Goal: Entertainment & Leisure: Consume media (video, audio)

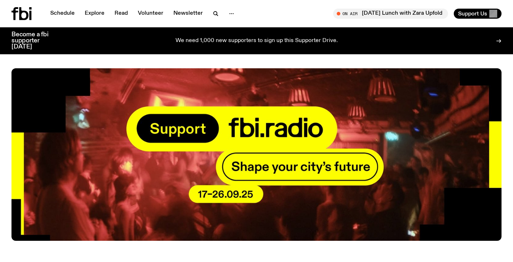
click at [55, 7] on div "Schedule Explore Read Volunteer Newsletter" at bounding box center [132, 13] width 242 height 13
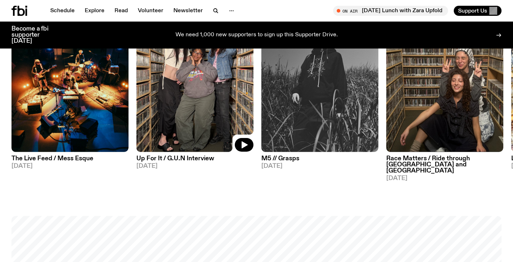
scroll to position [112, 0]
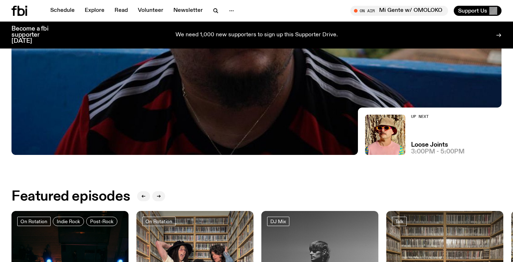
scroll to position [135, 0]
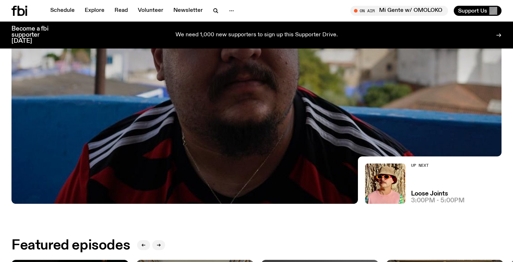
click at [252, 77] on div at bounding box center [256, 20] width 490 height 184
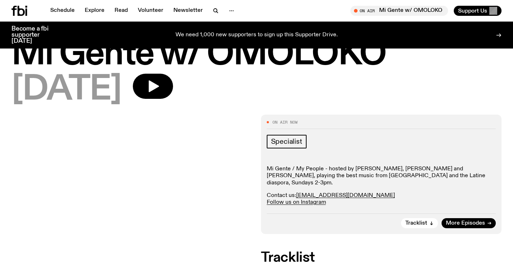
scroll to position [29, 0]
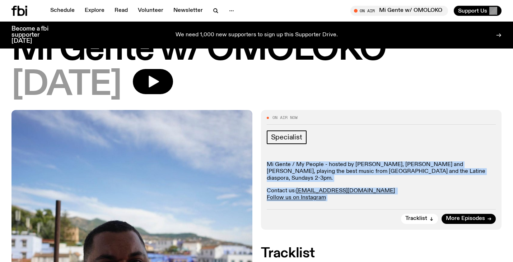
drag, startPoint x: 266, startPoint y: 163, endPoint x: 358, endPoint y: 195, distance: 98.1
click at [359, 196] on div "On Air Now Specialist Mi Gente / My People - hosted by [PERSON_NAME], [PERSON_N…" at bounding box center [381, 169] width 241 height 119
copy div "Mi Gente / My People - hosted by [PERSON_NAME], [PERSON_NAME] and [PERSON_NAME]…"
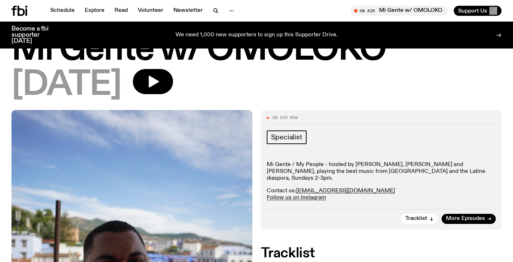
click at [410, 88] on div "[DATE]" at bounding box center [256, 85] width 490 height 32
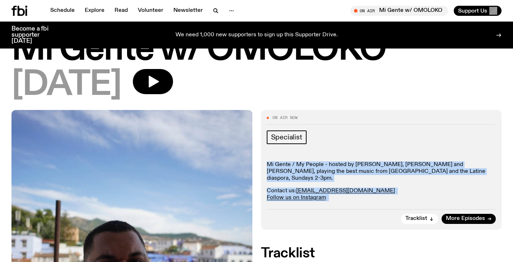
drag, startPoint x: 267, startPoint y: 162, endPoint x: 360, endPoint y: 199, distance: 100.5
click at [360, 199] on div "On Air Now Specialist Mi Gente / My People - hosted by [PERSON_NAME], [PERSON_N…" at bounding box center [381, 169] width 241 height 119
copy div "Mi Gente / My People - hosted by [PERSON_NAME], [PERSON_NAME] and [PERSON_NAME]…"
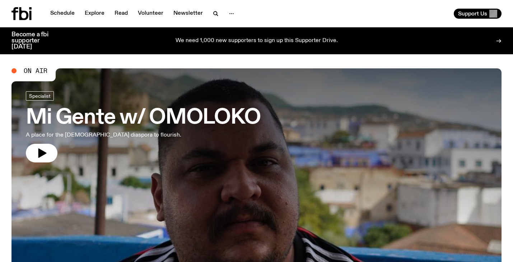
click at [164, 143] on link "Mi Gente w/ OMOLOKO A place for the [DEMOGRAPHIC_DATA] diaspora to flourish." at bounding box center [143, 126] width 234 height 71
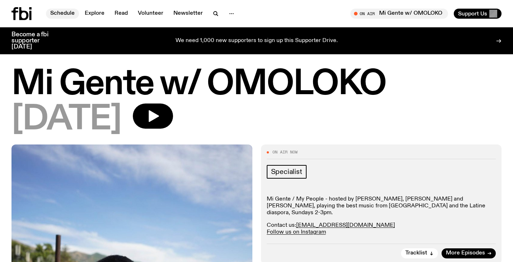
click at [60, 11] on link "Schedule" at bounding box center [62, 14] width 33 height 10
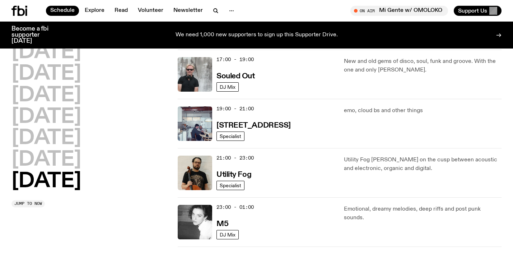
scroll to position [313, 0]
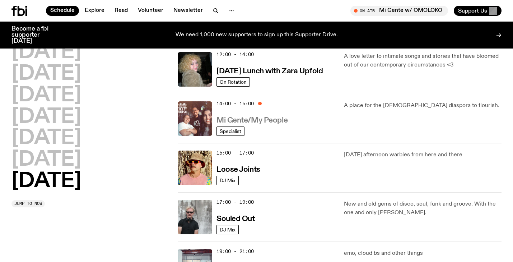
click at [264, 120] on h3 "Mi Gente/My People" at bounding box center [251, 121] width 71 height 8
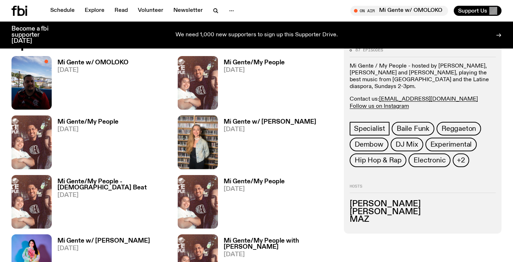
scroll to position [365, 0]
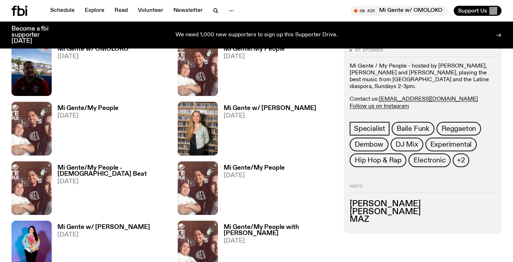
click at [253, 106] on h3 "Mi Gente w/ [PERSON_NAME]" at bounding box center [270, 108] width 93 height 6
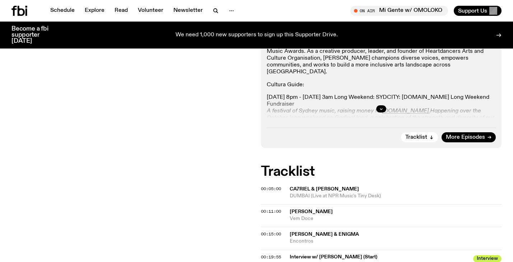
scroll to position [157, 0]
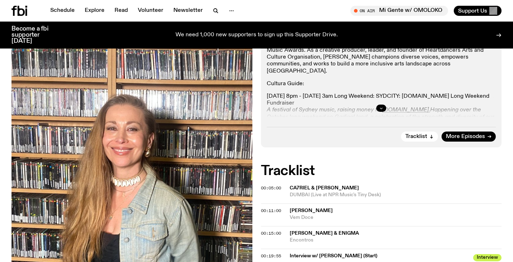
click at [381, 109] on icon "button" at bounding box center [381, 108] width 4 height 4
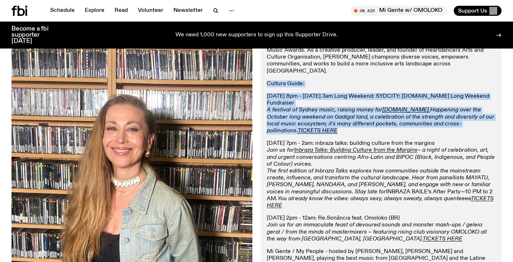
drag, startPoint x: 287, startPoint y: 126, endPoint x: 270, endPoint y: 71, distance: 58.0
click at [270, 71] on div "[DATE] we have [PERSON_NAME] in the studio who is the recipient of Multicultura…" at bounding box center [381, 160] width 229 height 255
copy div "Cultura Guide: [DATE] 8pm - [DATE] 3am Long Weekend: SYDCITY: [DOMAIN_NAME] Lon…"
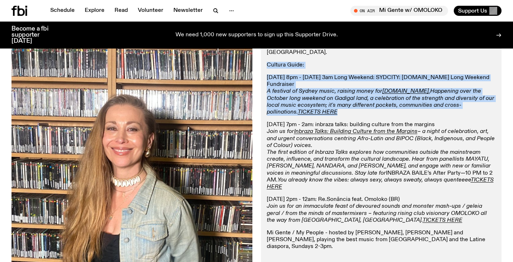
scroll to position [191, 0]
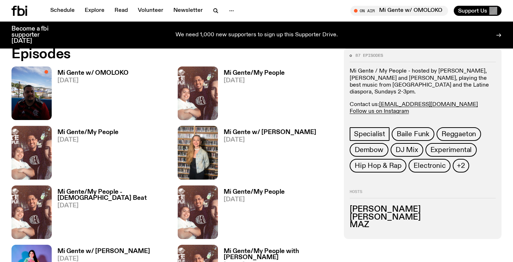
scroll to position [330, 0]
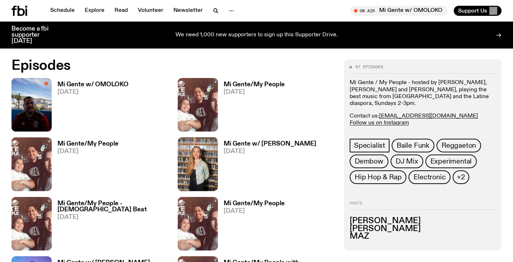
click at [113, 85] on h3 "Mi Gente w/ OMOLOKO" at bounding box center [92, 84] width 71 height 6
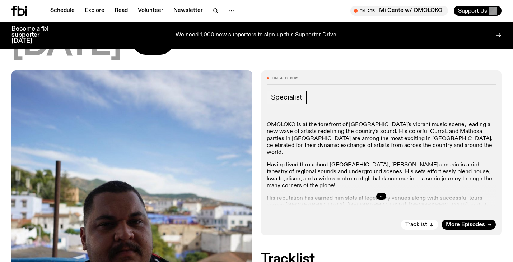
scroll to position [69, 0]
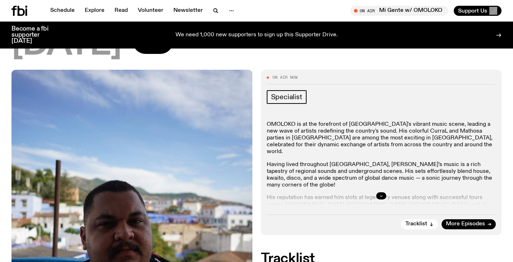
click at [378, 193] on button "button" at bounding box center [381, 195] width 10 height 7
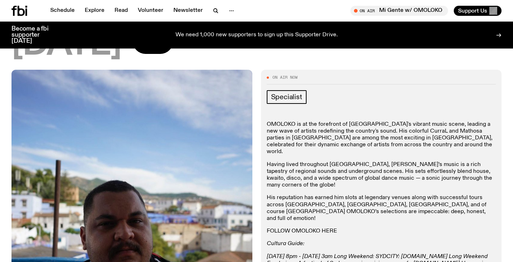
click at [307, 228] on link "FOLLOW OMOLOKO HERE" at bounding box center [302, 231] width 70 height 6
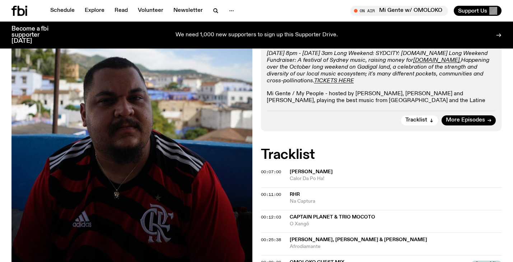
scroll to position [264, 0]
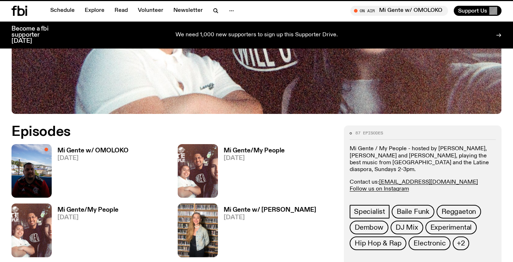
scroll to position [330, 0]
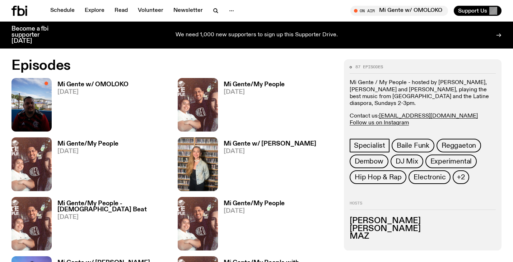
click at [246, 142] on h3 "Mi Gente w/ [PERSON_NAME]" at bounding box center [270, 144] width 93 height 6
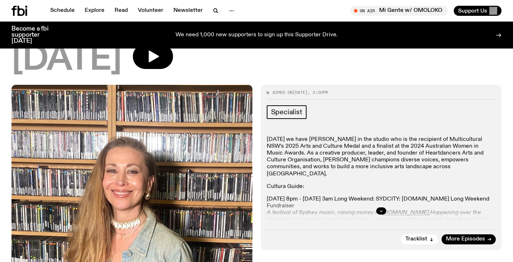
scroll to position [53, 0]
click at [382, 209] on icon "button" at bounding box center [381, 211] width 4 height 4
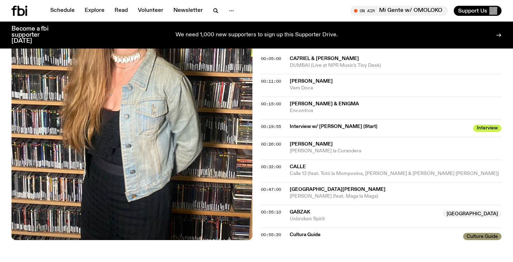
scroll to position [438, 0]
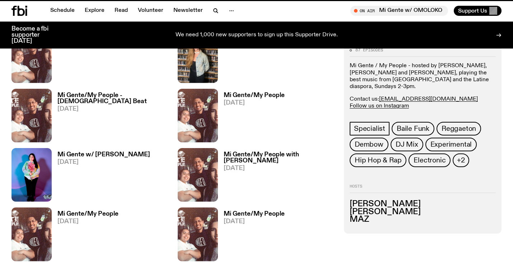
scroll to position [330, 0]
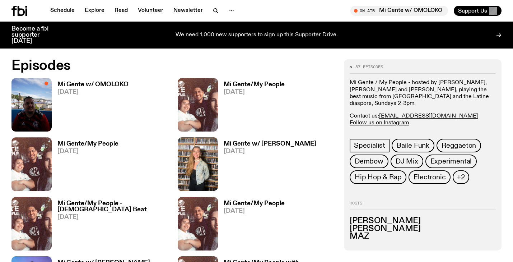
click at [115, 81] on h3 "Mi Gente w/ OMOLOKO" at bounding box center [92, 84] width 71 height 6
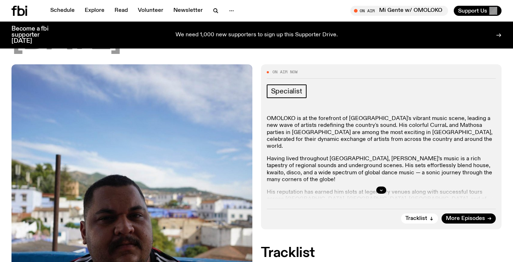
scroll to position [75, 0]
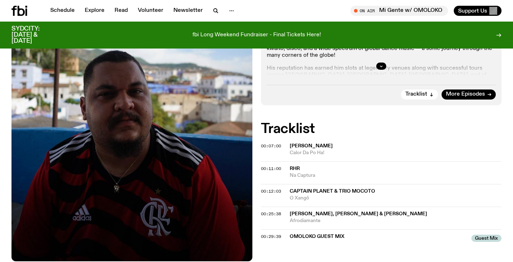
scroll to position [204, 0]
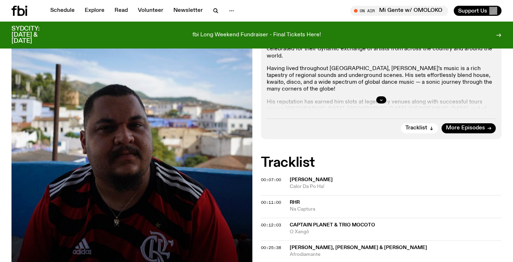
scroll to position [41, 0]
